Goal: Task Accomplishment & Management: Manage account settings

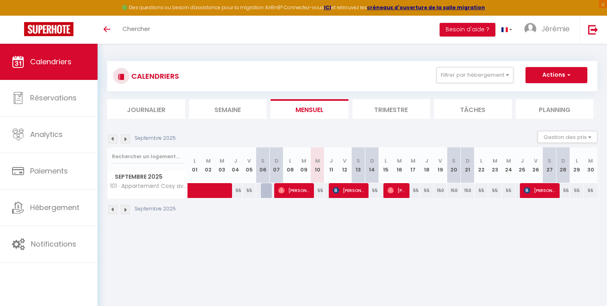
click at [128, 139] on img at bounding box center [125, 138] width 9 height 9
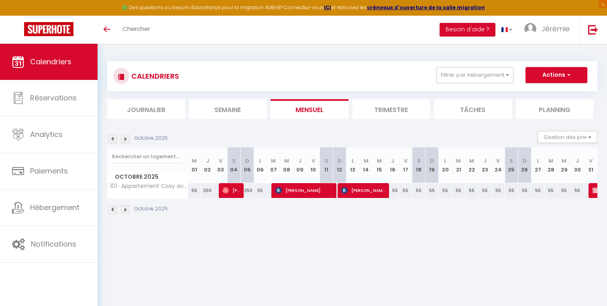
click at [128, 139] on img at bounding box center [125, 138] width 9 height 9
select select
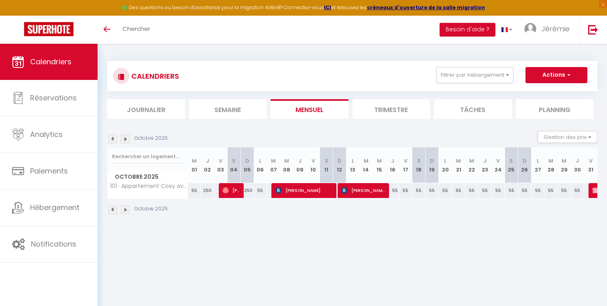
select select
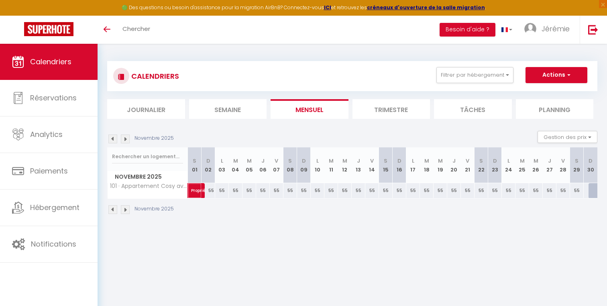
click at [197, 193] on span "Propriétaire [PERSON_NAME]" at bounding box center [200, 186] width 18 height 15
select select "OK"
select select "KO"
select select "0"
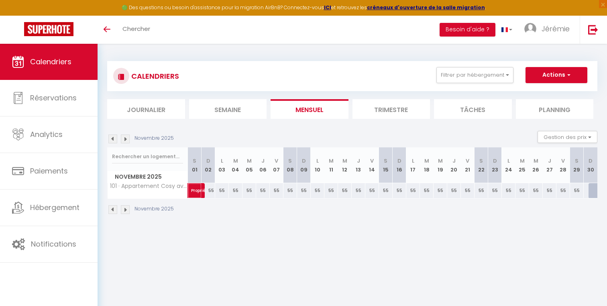
select select "1"
select select
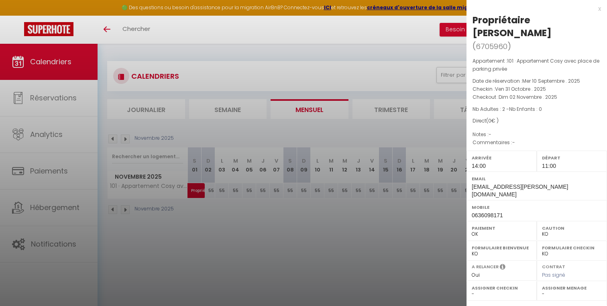
click at [52, 71] on div at bounding box center [303, 153] width 607 height 306
